Goal: Information Seeking & Learning: Learn about a topic

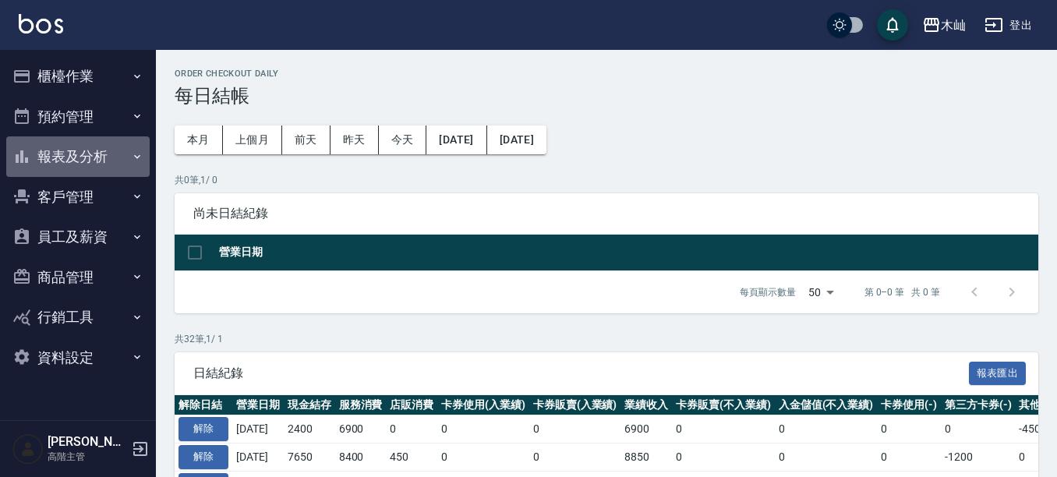
click at [109, 153] on button "報表及分析" at bounding box center [77, 156] width 143 height 41
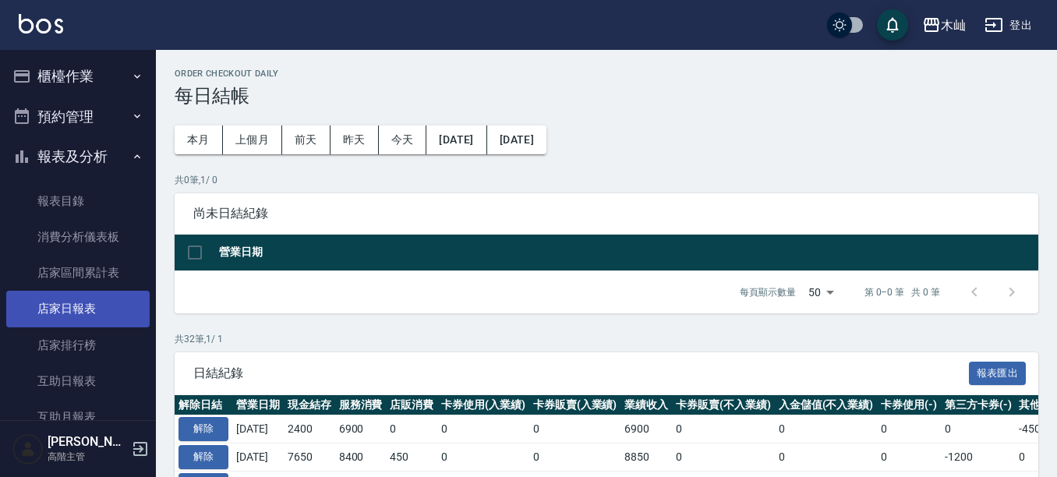
click at [114, 311] on link "店家日報表" at bounding box center [77, 309] width 143 height 36
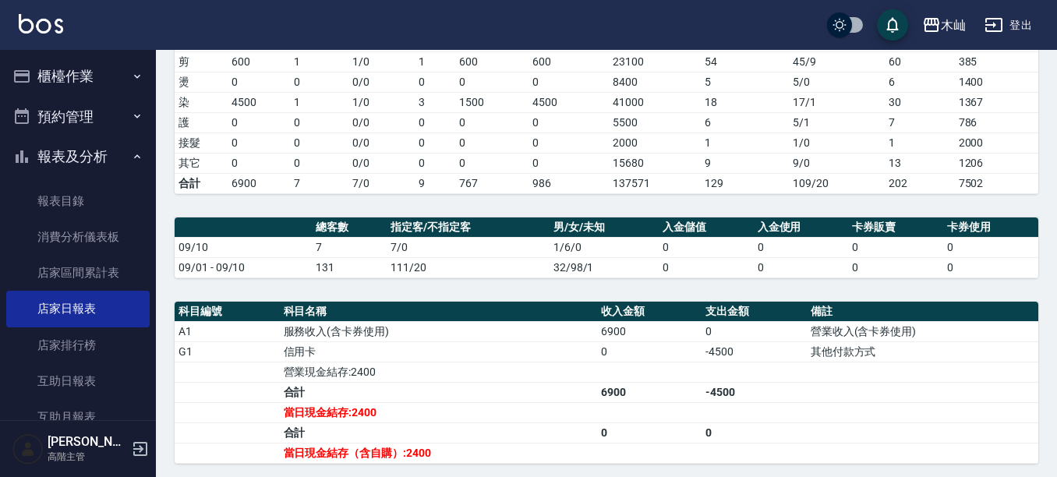
scroll to position [234, 0]
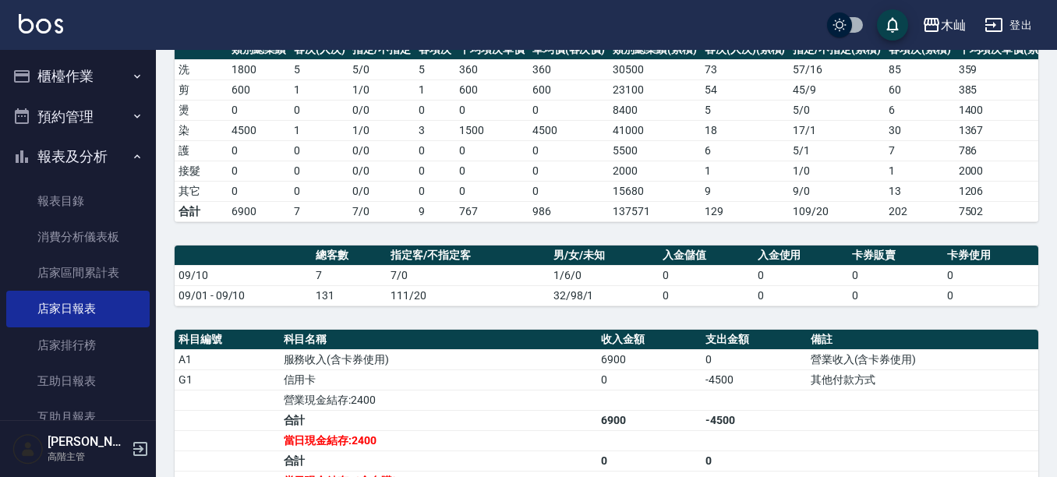
click at [82, 58] on button "櫃檯作業" at bounding box center [77, 76] width 143 height 41
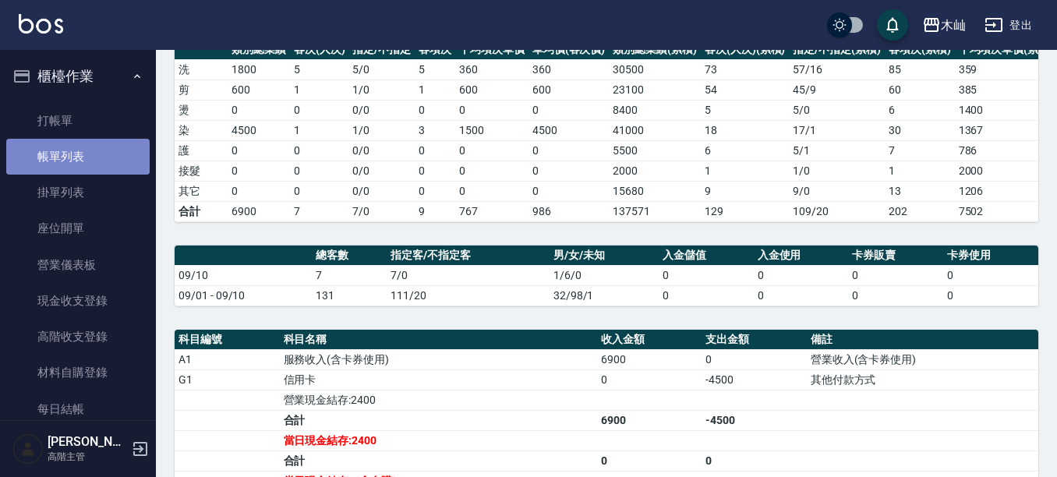
click at [79, 151] on link "帳單列表" at bounding box center [77, 157] width 143 height 36
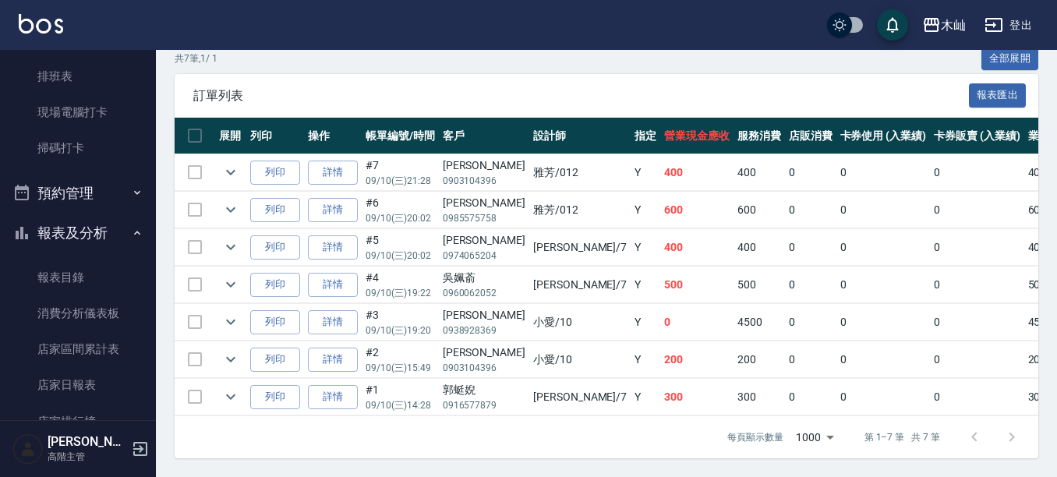
scroll to position [390, 0]
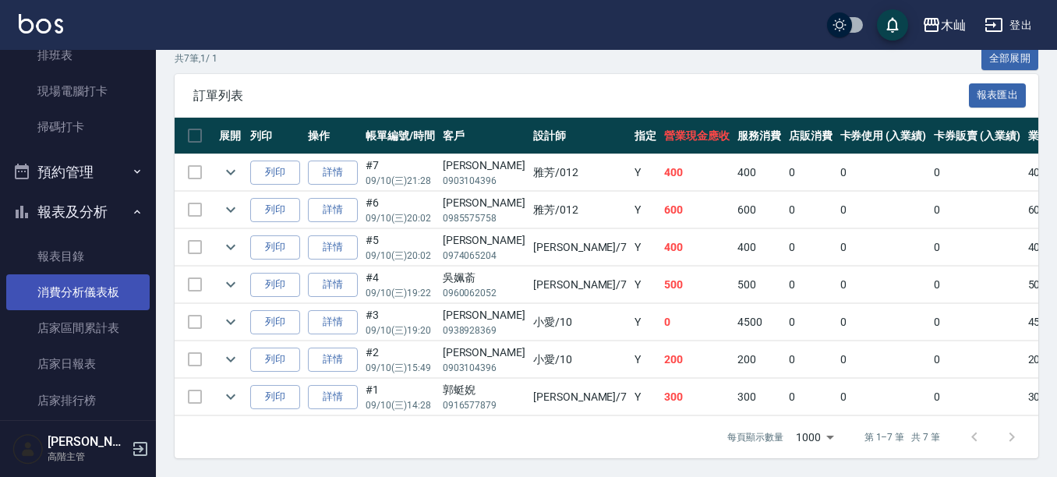
click at [70, 290] on link "消費分析儀表板" at bounding box center [77, 292] width 143 height 36
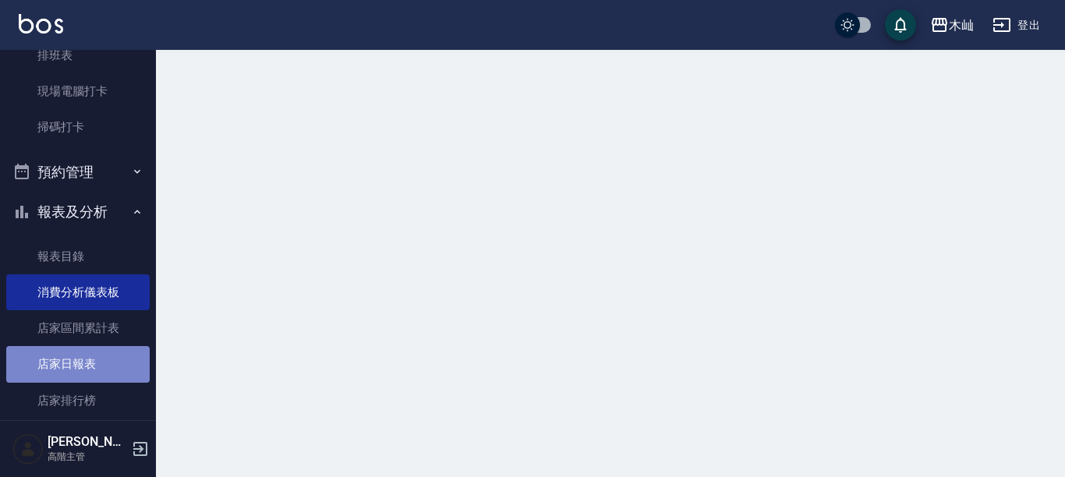
click at [80, 366] on link "店家日報表" at bounding box center [77, 364] width 143 height 36
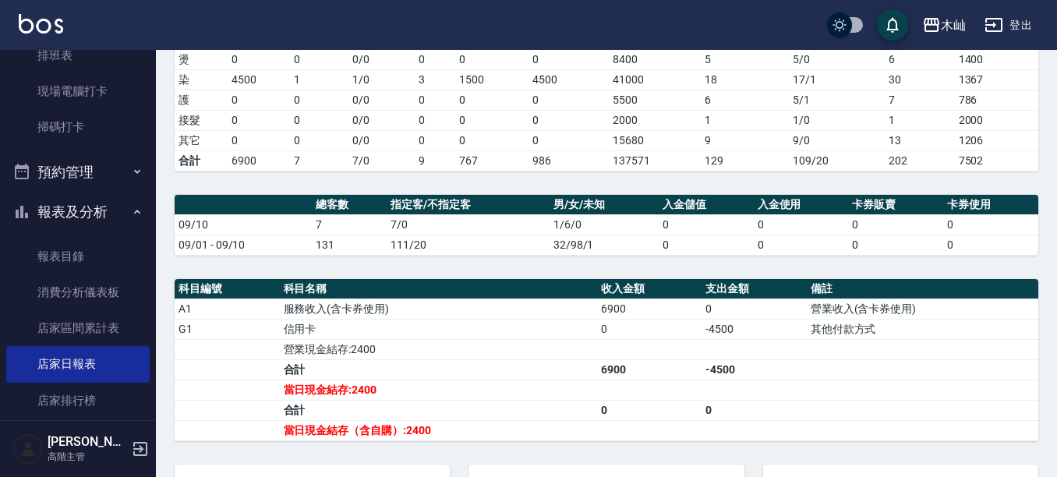
scroll to position [312, 0]
